Goal: Task Accomplishment & Management: Complete application form

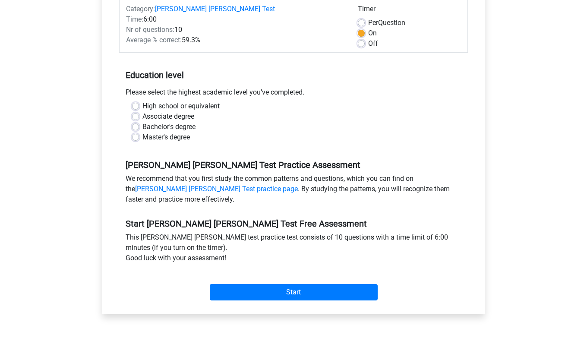
scroll to position [131, 0]
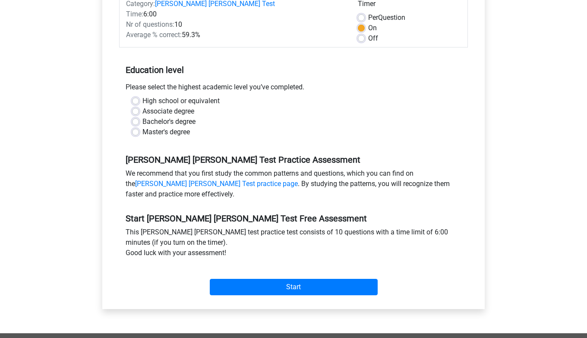
click at [161, 117] on label "Bachelor's degree" at bounding box center [168, 122] width 53 height 10
click at [139, 117] on input "Bachelor's degree" at bounding box center [135, 121] width 7 height 9
radio input "true"
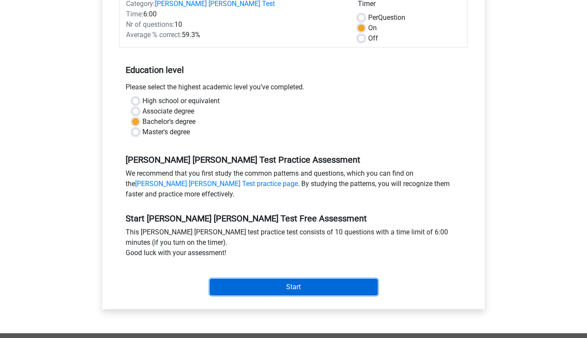
click at [266, 279] on input "Start" at bounding box center [294, 287] width 168 height 16
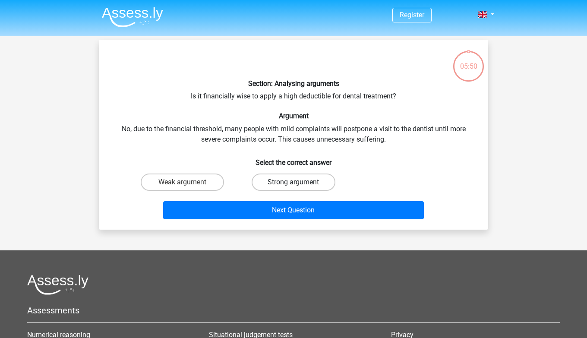
click at [267, 183] on label "Strong argument" at bounding box center [293, 182] width 83 height 17
click at [294, 183] on input "Strong argument" at bounding box center [297, 185] width 6 height 6
radio input "true"
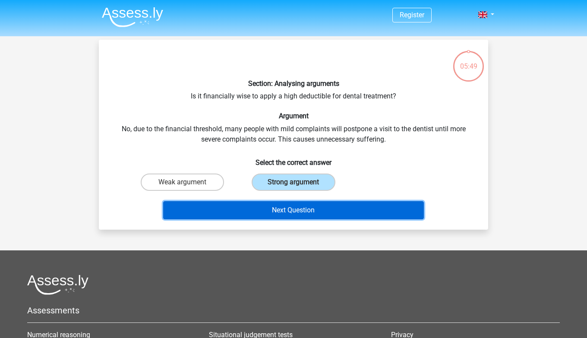
click at [263, 206] on button "Next Question" at bounding box center [293, 210] width 261 height 18
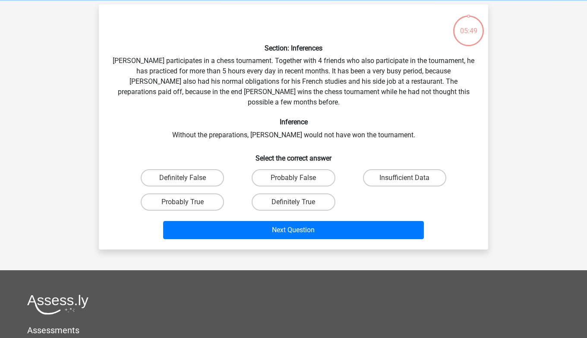
scroll to position [40, 0]
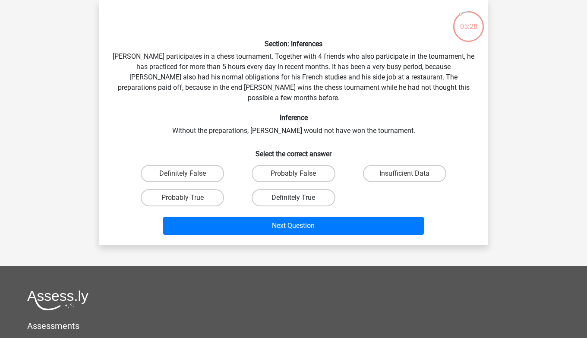
click at [267, 189] on label "Definitely True" at bounding box center [293, 197] width 83 height 17
click at [294, 198] on input "Definitely True" at bounding box center [297, 201] width 6 height 6
radio input "true"
click at [370, 165] on label "Insufficient Data" at bounding box center [404, 173] width 83 height 17
click at [405, 174] on input "Insufficient Data" at bounding box center [408, 177] width 6 height 6
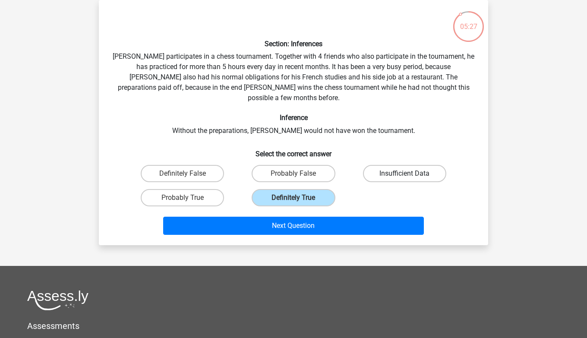
radio input "true"
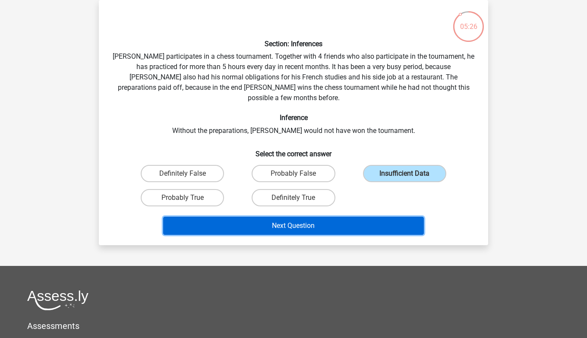
click at [327, 217] on button "Next Question" at bounding box center [293, 226] width 261 height 18
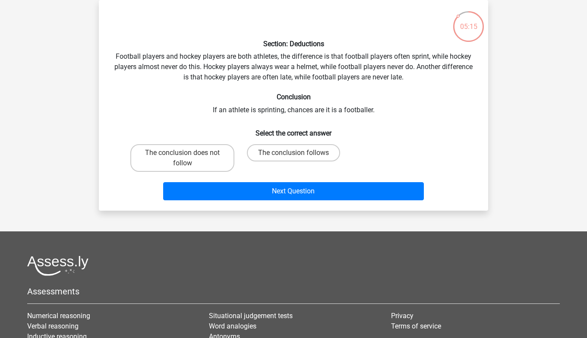
click at [273, 161] on div "The conclusion follows" at bounding box center [293, 158] width 104 height 28
click at [275, 151] on label "The conclusion follows" at bounding box center [293, 152] width 93 height 17
click at [294, 153] on input "The conclusion follows" at bounding box center [297, 156] width 6 height 6
radio input "true"
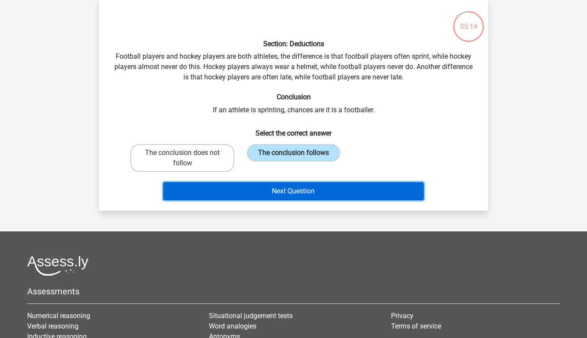
click at [262, 197] on button "Next Question" at bounding box center [293, 191] width 261 height 18
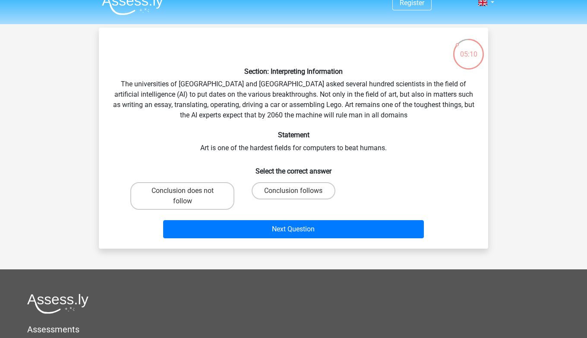
scroll to position [0, 0]
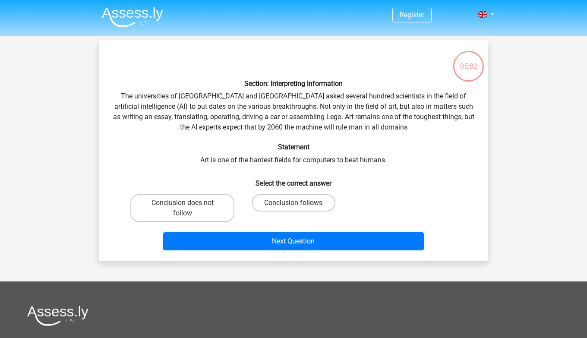
click at [262, 202] on label "Conclusion follows" at bounding box center [293, 202] width 83 height 17
click at [294, 203] on input "Conclusion follows" at bounding box center [297, 206] width 6 height 6
radio input "true"
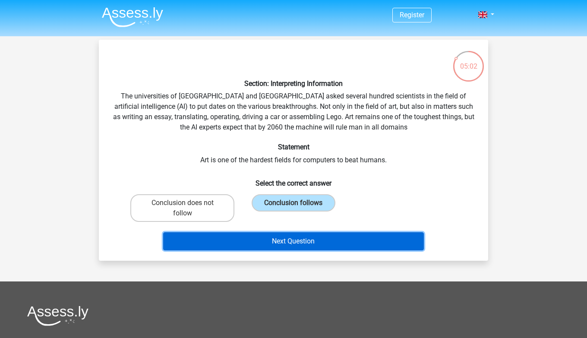
click at [254, 243] on button "Next Question" at bounding box center [293, 241] width 261 height 18
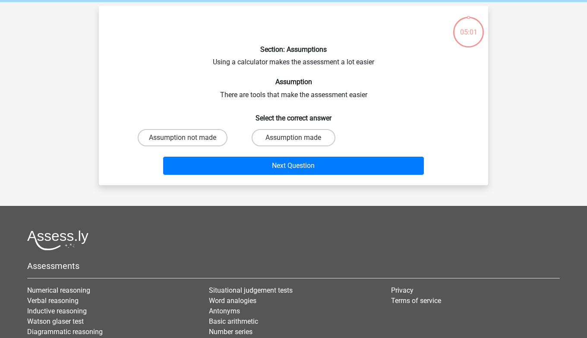
scroll to position [40, 0]
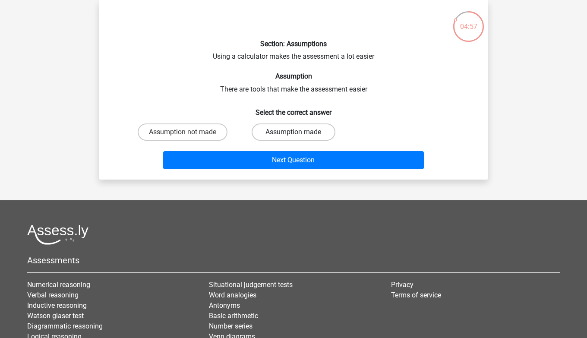
click at [271, 129] on label "Assumption made" at bounding box center [293, 131] width 83 height 17
click at [294, 132] on input "Assumption made" at bounding box center [297, 135] width 6 height 6
radio input "true"
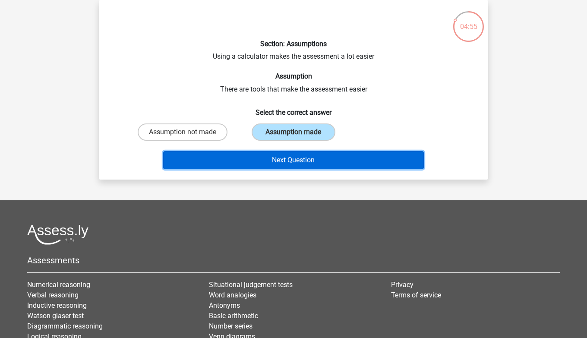
click at [262, 163] on button "Next Question" at bounding box center [293, 160] width 261 height 18
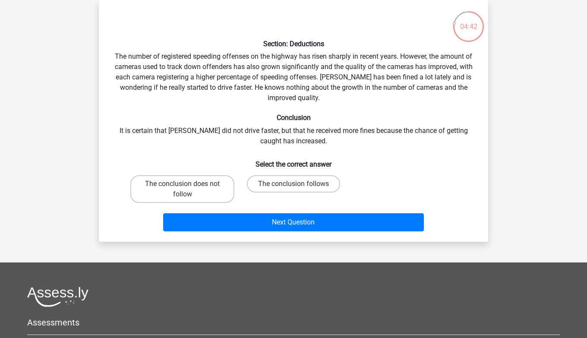
scroll to position [29, 0]
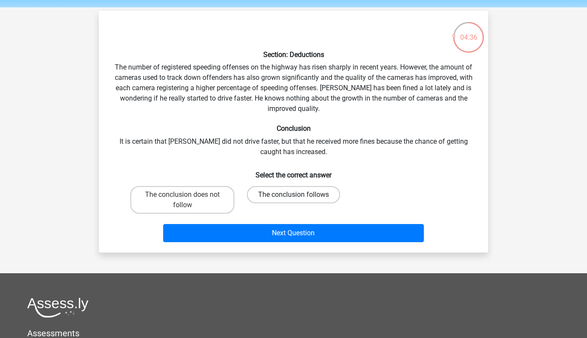
click at [257, 195] on label "The conclusion follows" at bounding box center [293, 194] width 93 height 17
click at [294, 195] on input "The conclusion follows" at bounding box center [297, 198] width 6 height 6
radio input "true"
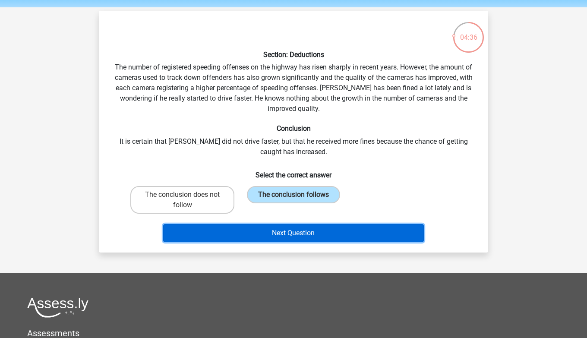
click at [252, 231] on button "Next Question" at bounding box center [293, 233] width 261 height 18
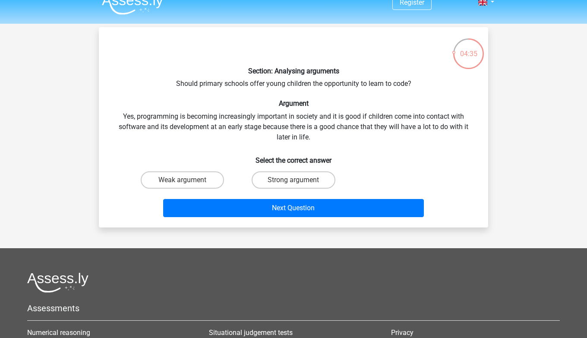
scroll to position [12, 0]
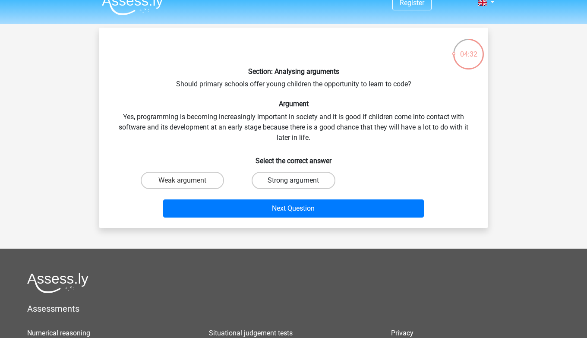
click at [278, 179] on label "Strong argument" at bounding box center [293, 180] width 83 height 17
click at [294, 180] on input "Strong argument" at bounding box center [297, 183] width 6 height 6
radio input "true"
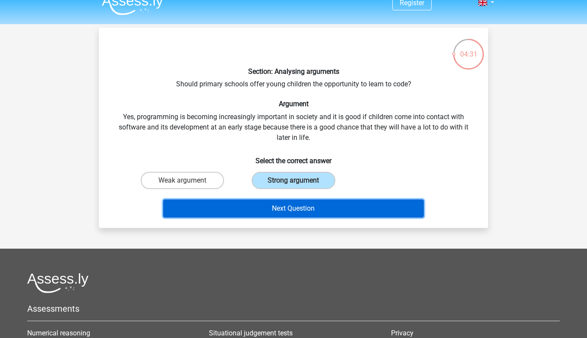
click at [271, 207] on button "Next Question" at bounding box center [293, 208] width 261 height 18
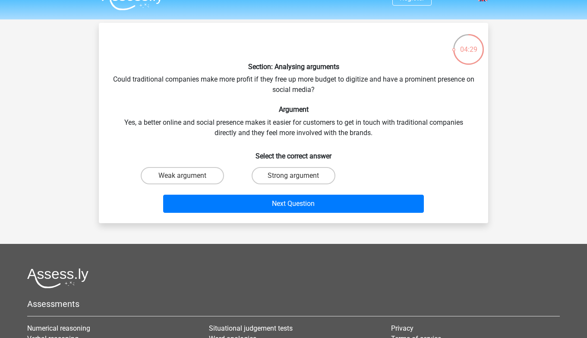
scroll to position [0, 0]
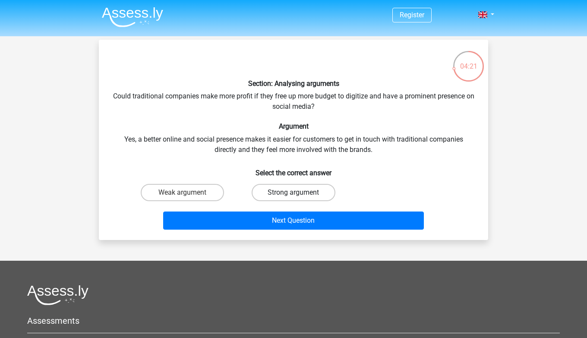
click at [291, 190] on label "Strong argument" at bounding box center [293, 192] width 83 height 17
click at [294, 193] on input "Strong argument" at bounding box center [297, 196] width 6 height 6
radio input "true"
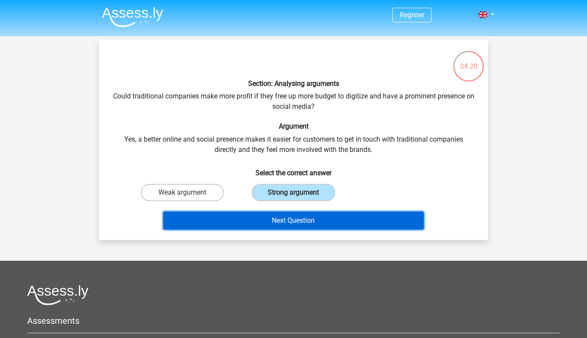
click at [285, 220] on button "Next Question" at bounding box center [293, 221] width 261 height 18
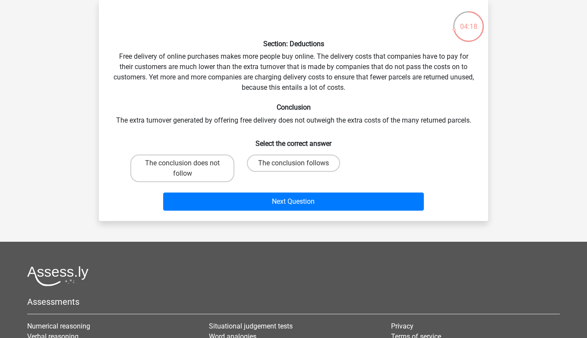
scroll to position [19, 0]
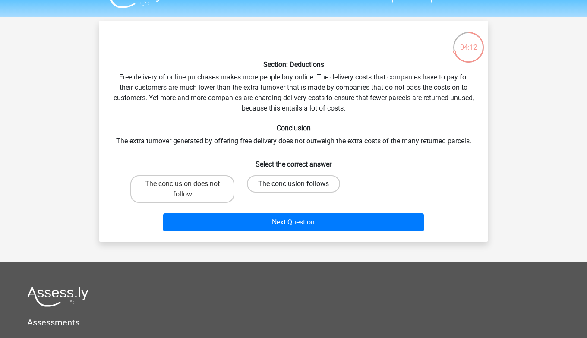
click at [295, 189] on label "The conclusion follows" at bounding box center [293, 183] width 93 height 17
click at [295, 189] on input "The conclusion follows" at bounding box center [297, 187] width 6 height 6
radio input "true"
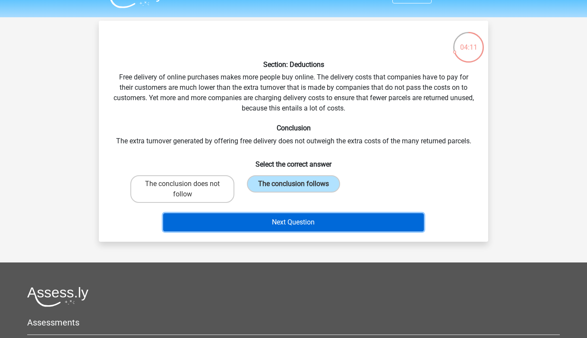
click at [295, 215] on button "Next Question" at bounding box center [293, 222] width 261 height 18
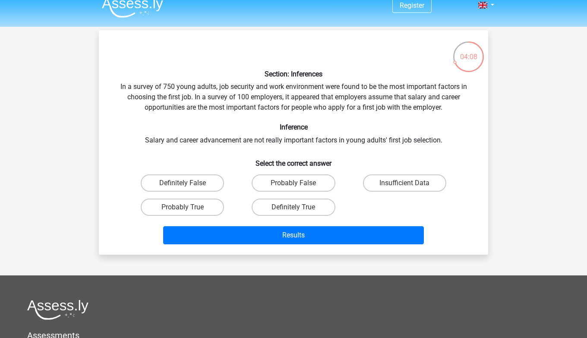
scroll to position [6, 0]
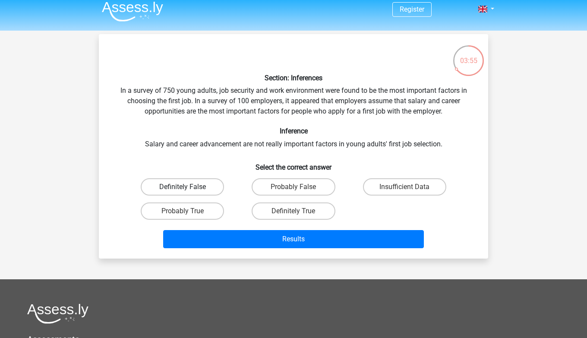
click at [216, 187] on label "Definitely False" at bounding box center [182, 186] width 83 height 17
click at [188, 187] on input "Definitely False" at bounding box center [186, 190] width 6 height 6
radio input "true"
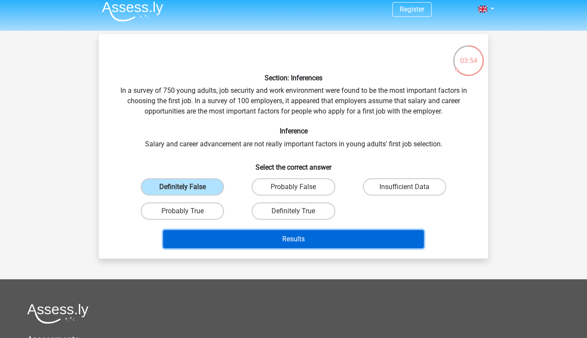
click at [249, 238] on button "Results" at bounding box center [293, 239] width 261 height 18
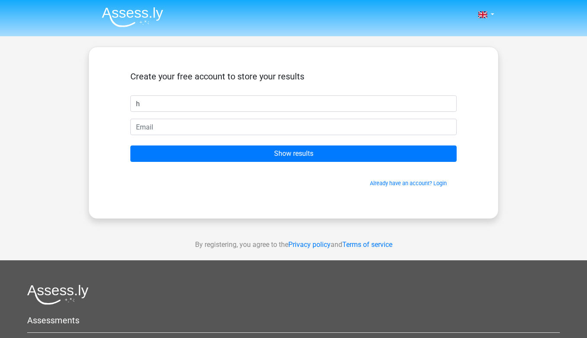
type input "h"
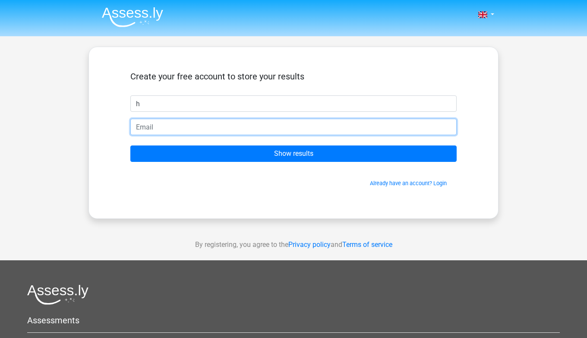
click at [244, 127] on input "email" at bounding box center [293, 127] width 326 height 16
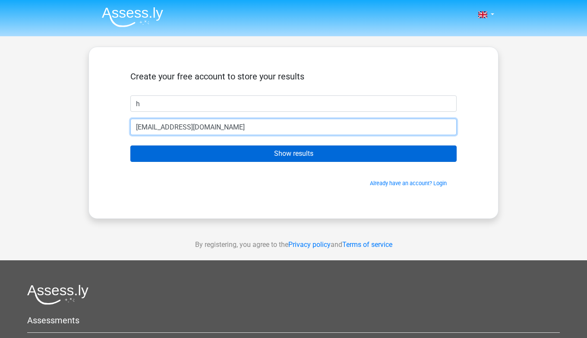
type input "[EMAIL_ADDRESS][DOMAIN_NAME]"
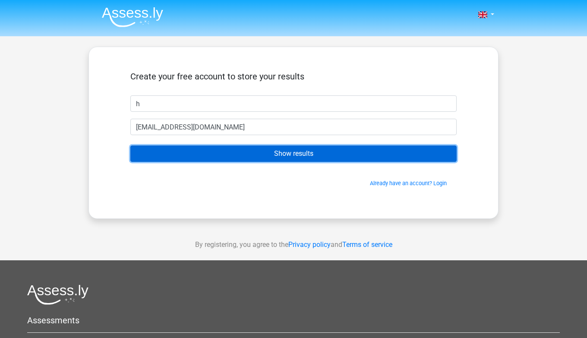
click at [242, 151] on input "Show results" at bounding box center [293, 154] width 326 height 16
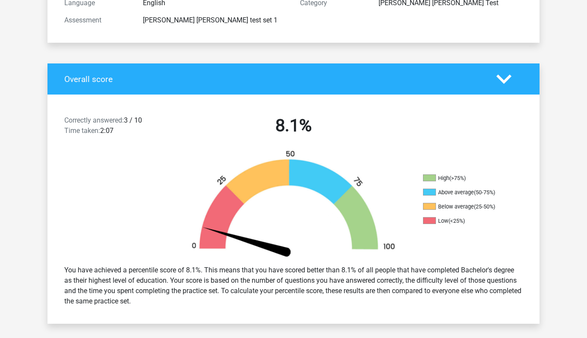
scroll to position [130, 0]
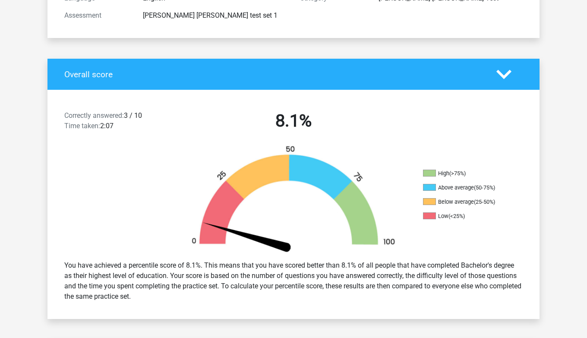
click at [508, 75] on icon at bounding box center [504, 74] width 15 height 15
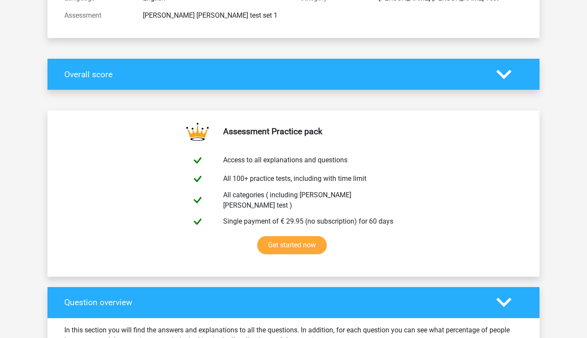
click at [508, 75] on icon at bounding box center [504, 74] width 15 height 15
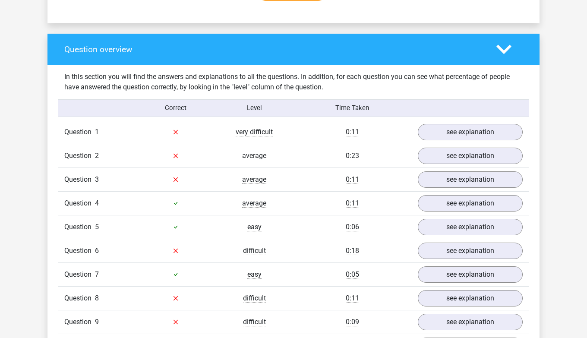
scroll to position [623, 0]
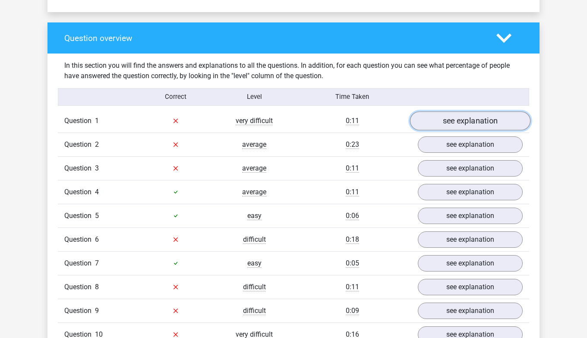
click at [456, 117] on link "see explanation" at bounding box center [470, 120] width 120 height 19
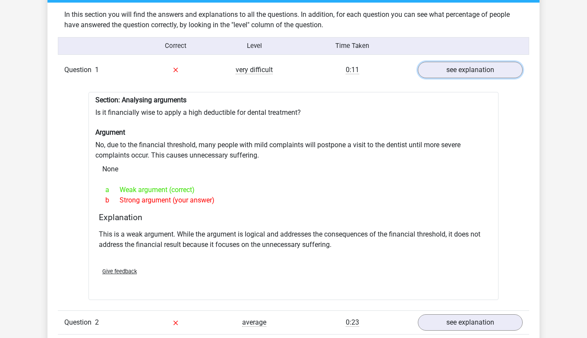
scroll to position [675, 0]
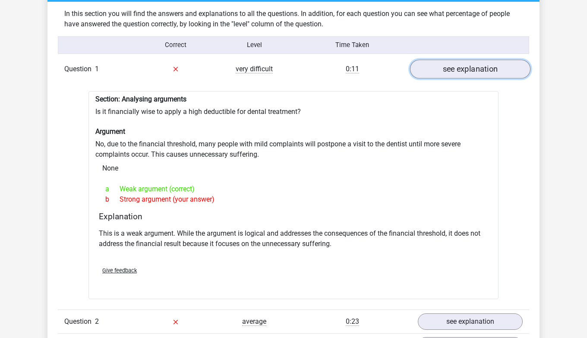
click at [443, 64] on link "see explanation" at bounding box center [470, 69] width 120 height 19
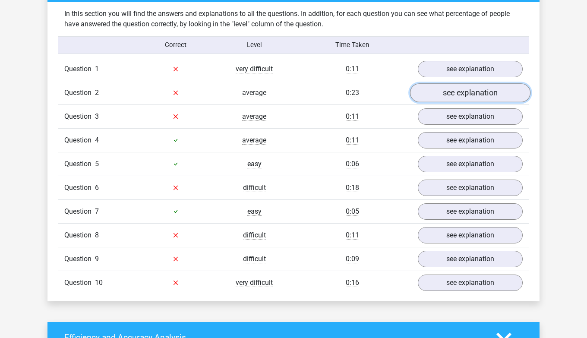
click at [452, 92] on link "see explanation" at bounding box center [470, 92] width 120 height 19
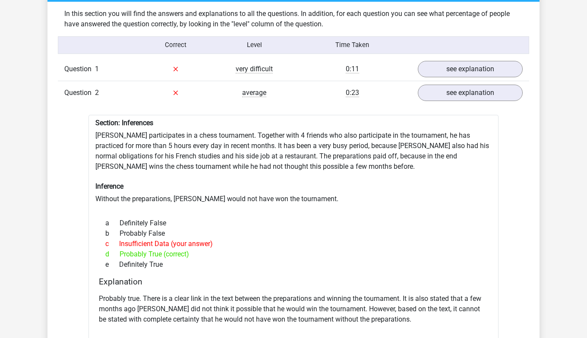
click at [456, 103] on div "Question 1 very difficult 0:11 see explanation Section: Analysing arguments Is …" at bounding box center [293, 316] width 459 height 518
click at [457, 93] on link "see explanation" at bounding box center [470, 92] width 120 height 19
